Goal: Understand process/instructions: Learn about a topic

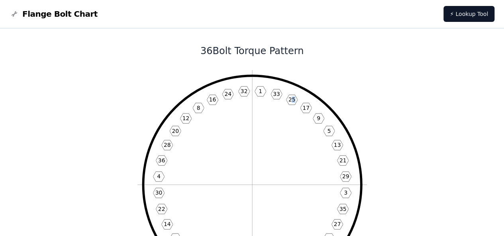
drag, startPoint x: 291, startPoint y: 98, endPoint x: 296, endPoint y: 100, distance: 5.6
click at [296, 100] on icon "1 33 25 17 9 5 13 21 29 3 35 27 19 11 7 15 23 31 2 34 26 18 10 6 14 22 30 4 36 …" at bounding box center [253, 185] width 230 height 230
click at [288, 97] on icon "1 33 25 17 9 5 13 21 29 3 35 27 19 11 7 15 23 31 2 34 26 18 10 6 14 22 30 4 36 …" at bounding box center [253, 185] width 230 height 230
drag, startPoint x: 290, startPoint y: 98, endPoint x: 302, endPoint y: 102, distance: 13.2
click at [302, 102] on icon "1 33 25 17 9 5 13 21 29 3 35 27 19 11 7 15 23 31 2 34 26 18 10 6 14 22 30 4 36 …" at bounding box center [253, 185] width 230 height 230
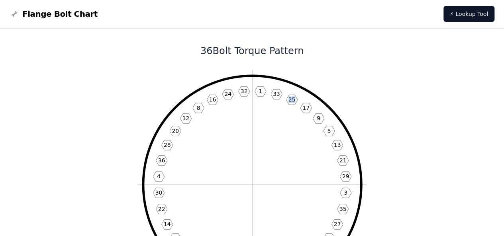
click at [289, 100] on text "25" at bounding box center [291, 100] width 7 height 6
drag, startPoint x: 261, startPoint y: 92, endPoint x: 268, endPoint y: 94, distance: 7.1
click at [268, 94] on icon "1 33 25 17 9 5 13 21 29 3 35 27 19 11 7 15 23 31 2 34 26 18 10 6 14 22 30 4 36 …" at bounding box center [253, 185] width 230 height 230
click at [278, 95] on text "33" at bounding box center [276, 94] width 7 height 6
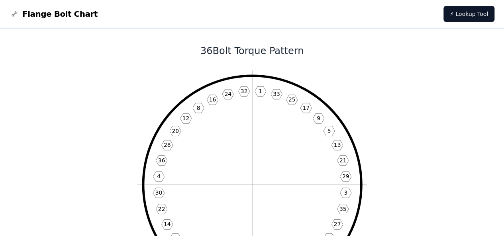
click at [278, 94] on text "33" at bounding box center [276, 94] width 7 height 6
click at [276, 94] on text "33" at bounding box center [276, 94] width 7 height 6
click at [350, 83] on icon "1 33 25 17 9 5 13 21 29 3 35 27 19 11 7 15 23 31 2 34 26 18 10 6 14 22 30 4 36 …" at bounding box center [253, 185] width 230 height 230
